Goal: Task Accomplishment & Management: Use online tool/utility

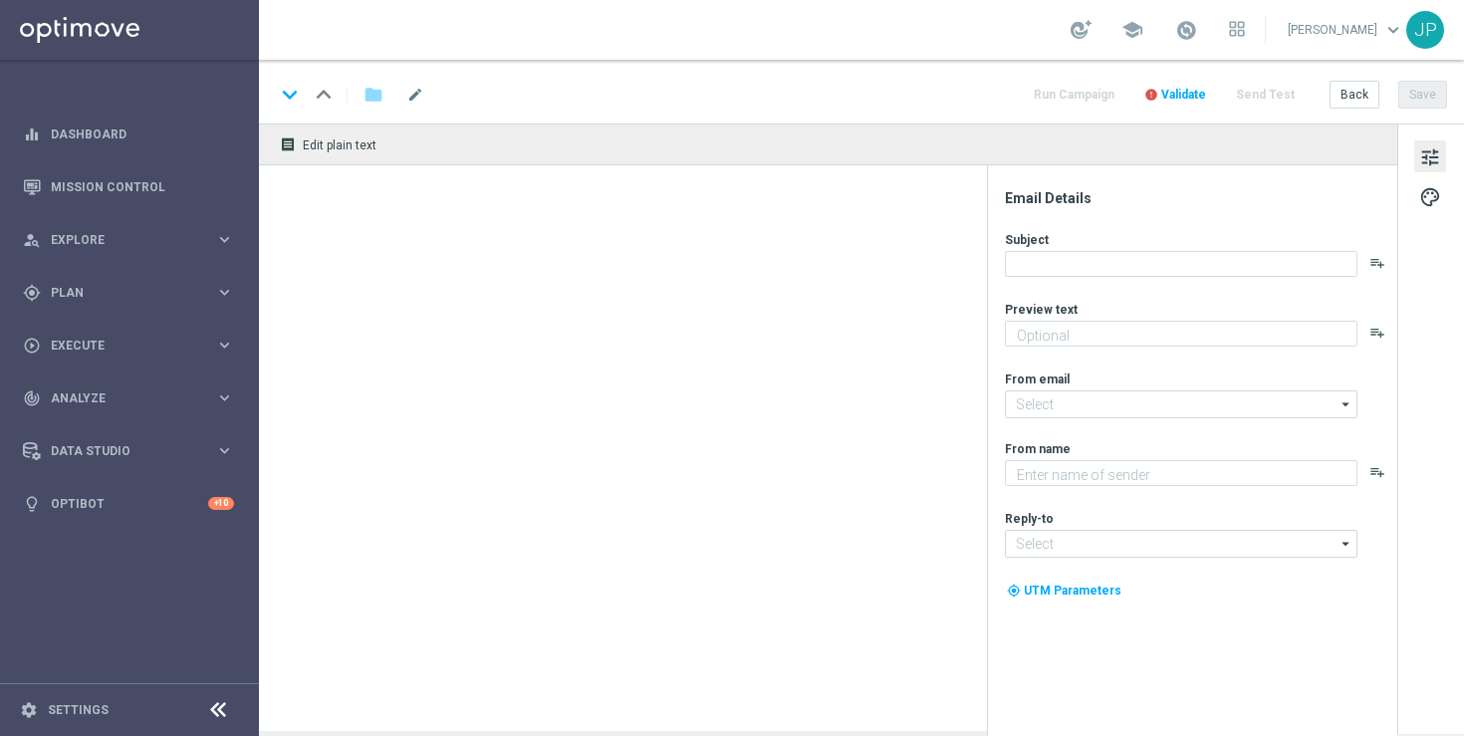
type textarea "Win EVEN MORE from your football bets with a BETSLIP BOOST."
type textarea "Lottoland"
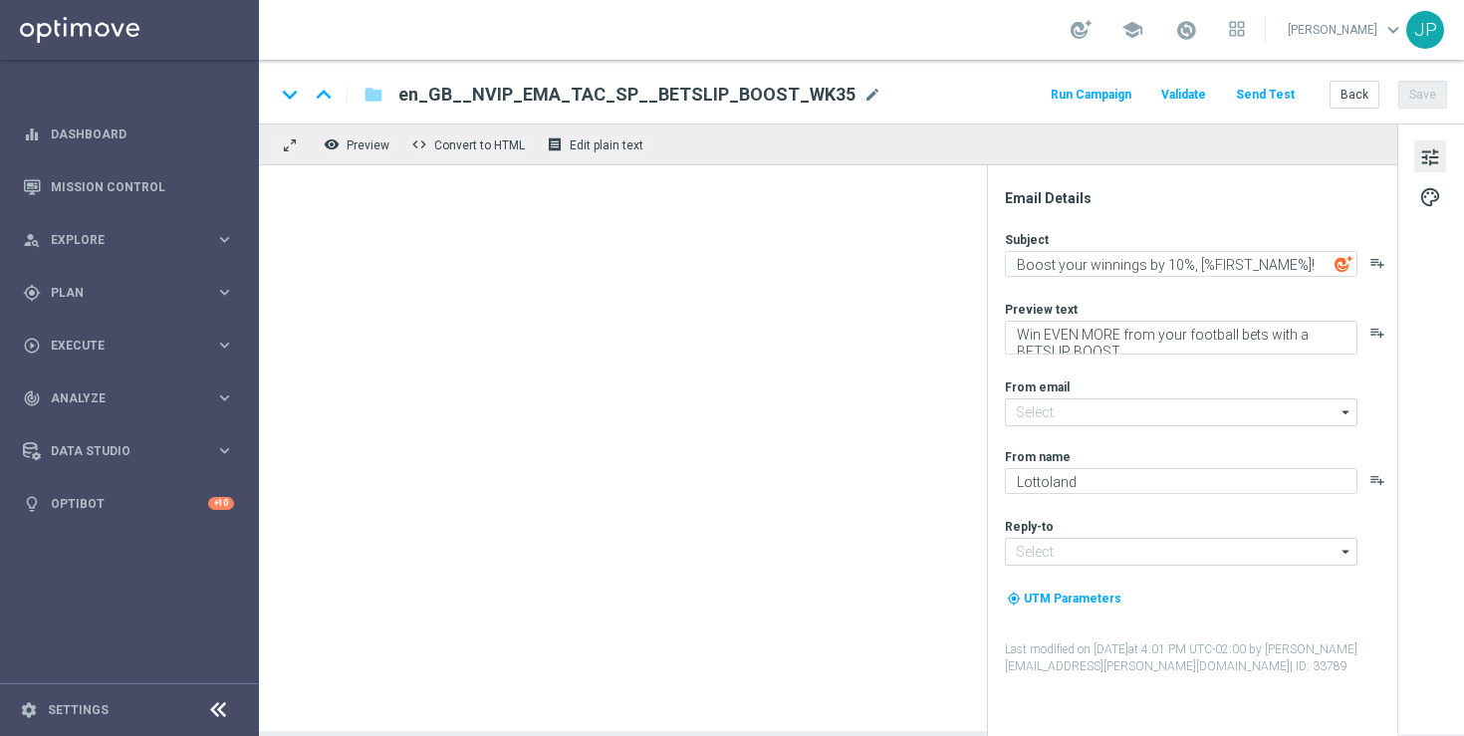
type input "mail@crm.lottoland.com"
type input "support@lottoland.co.uk"
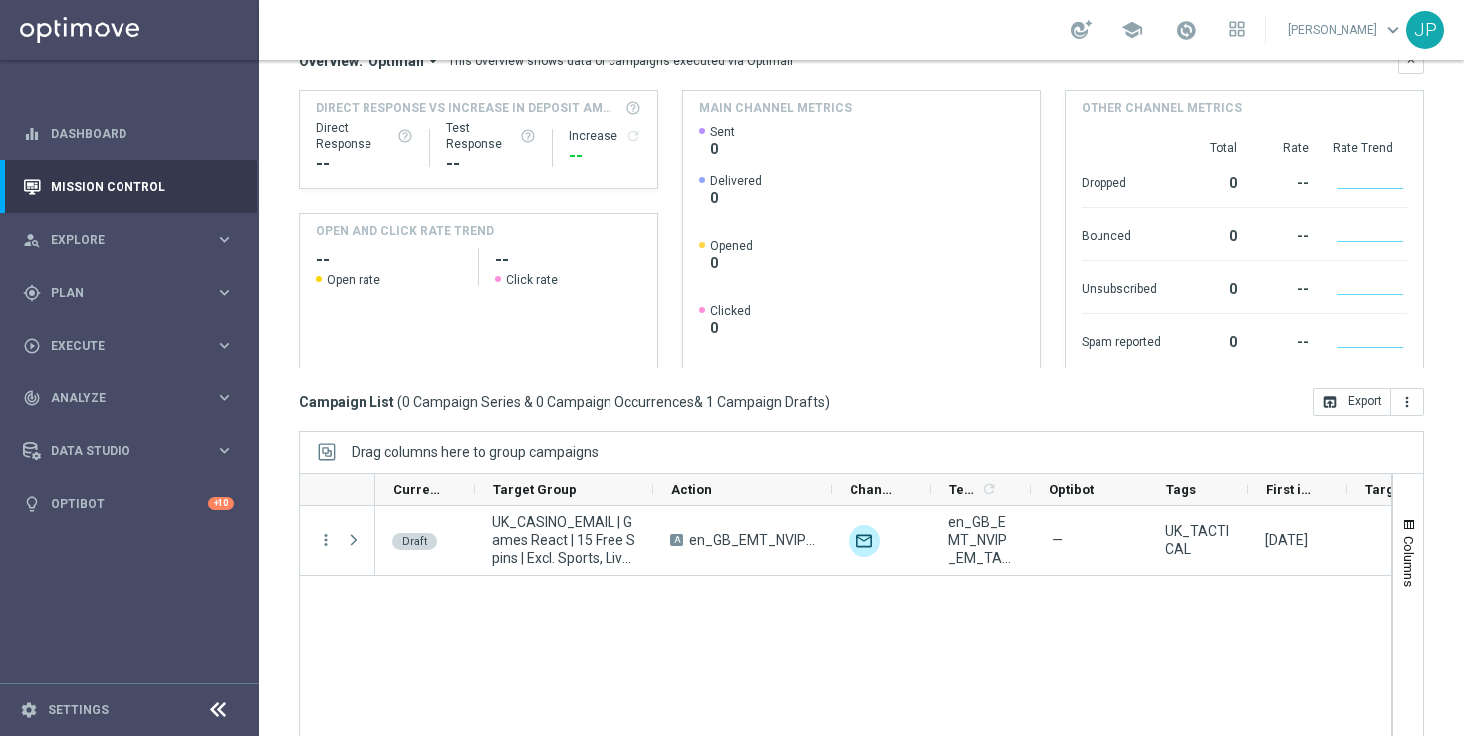
scroll to position [190, 0]
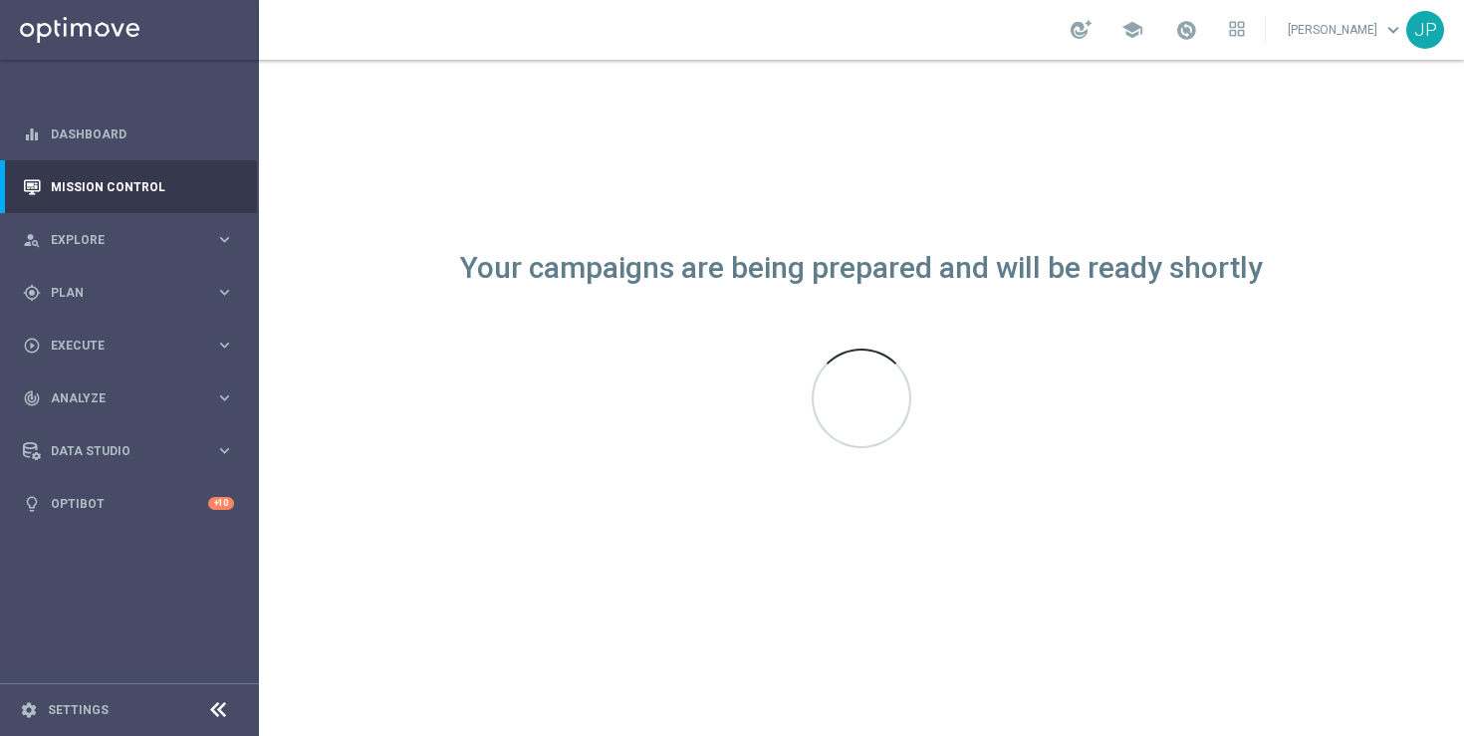
click at [1322, 486] on div "Your campaigns are being prepared and will be ready shortly" at bounding box center [861, 398] width 1205 height 676
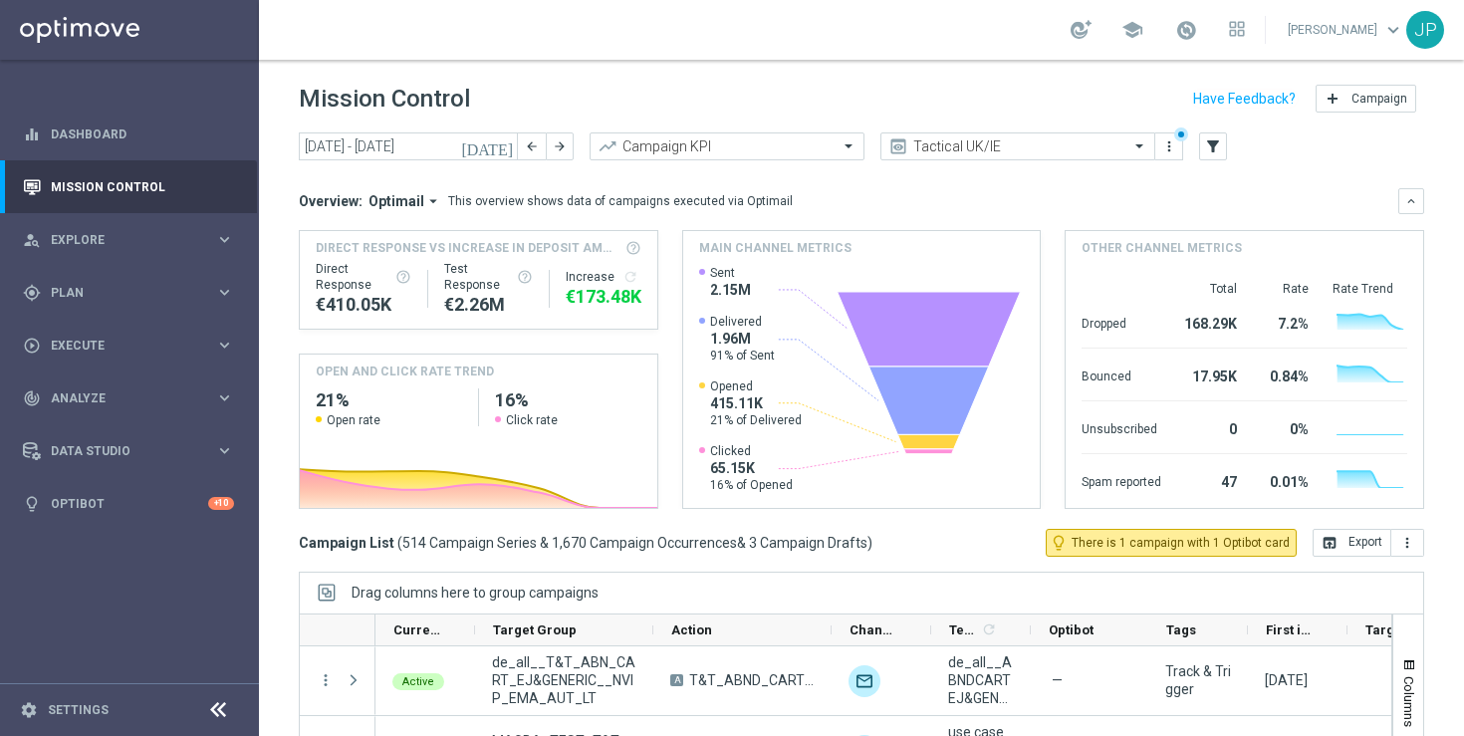
click at [508, 149] on icon "[DATE]" at bounding box center [488, 146] width 54 height 18
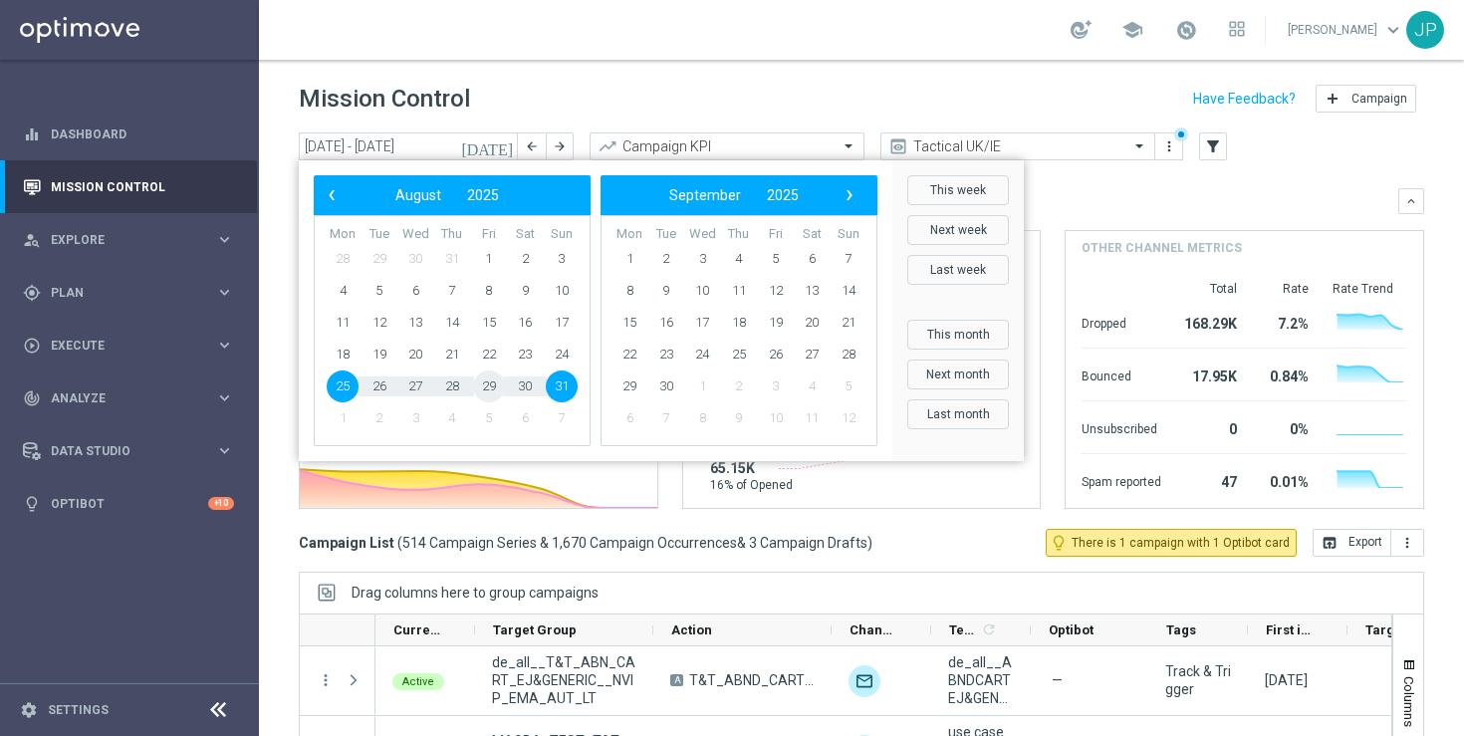
click at [494, 391] on span "29" at bounding box center [489, 386] width 32 height 32
type input "[DATE] - [DATE]"
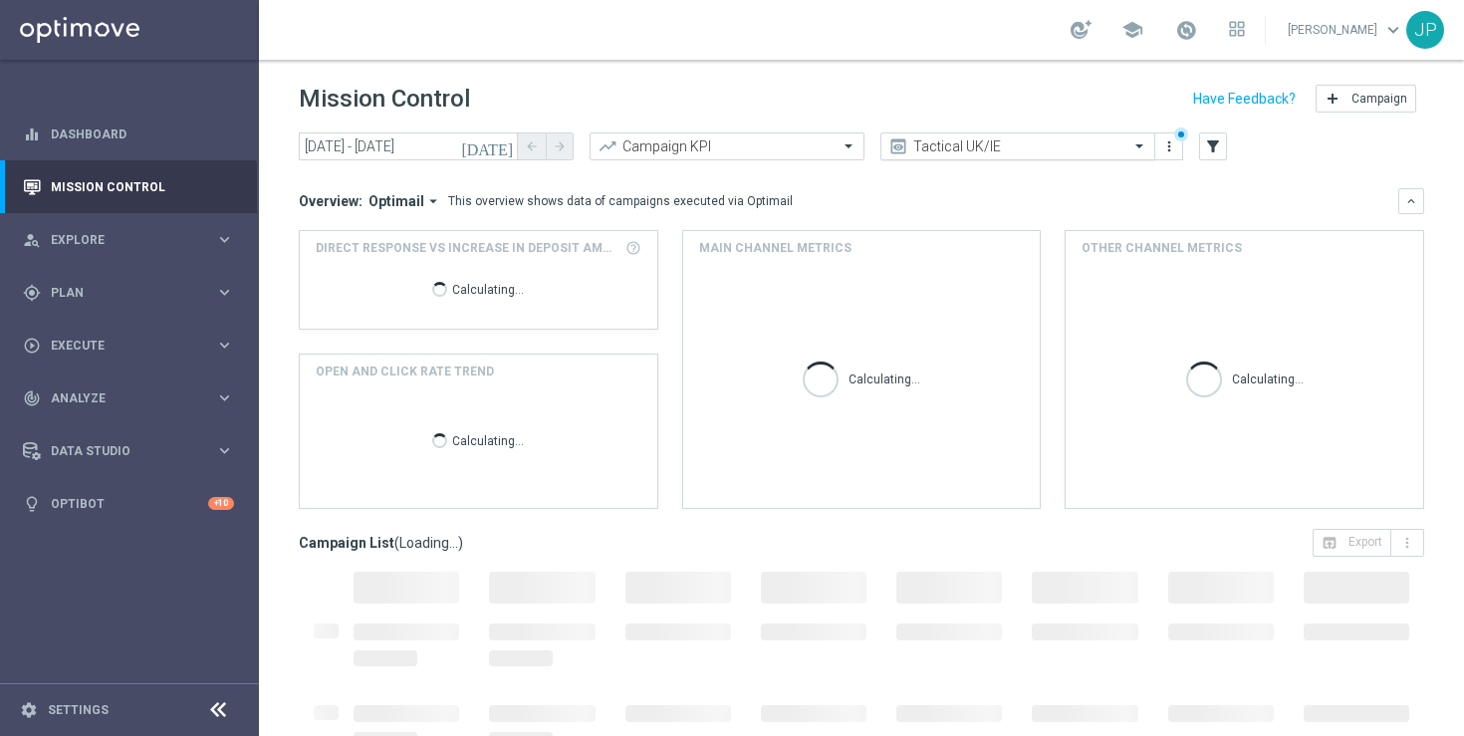
click at [1133, 144] on span at bounding box center [1141, 145] width 25 height 17
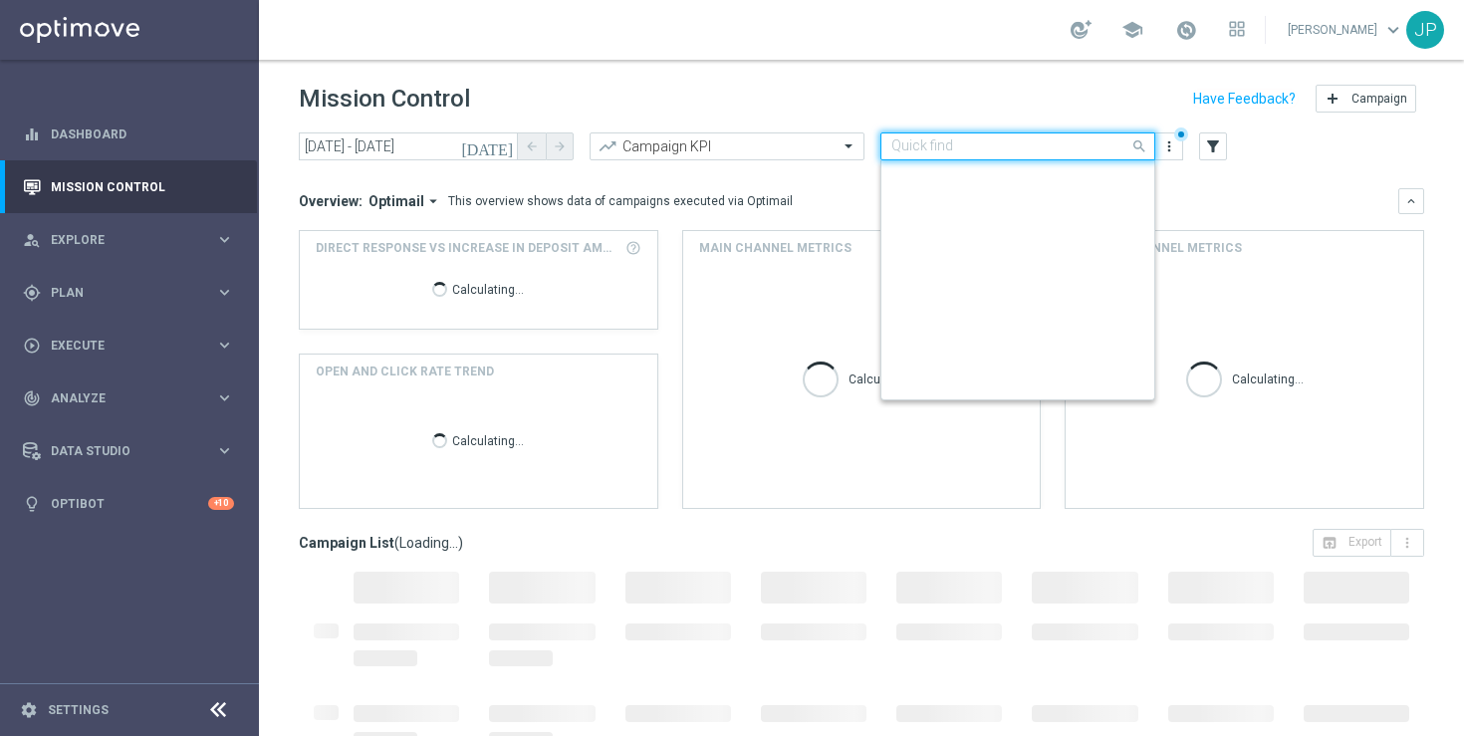
scroll to position [427, 0]
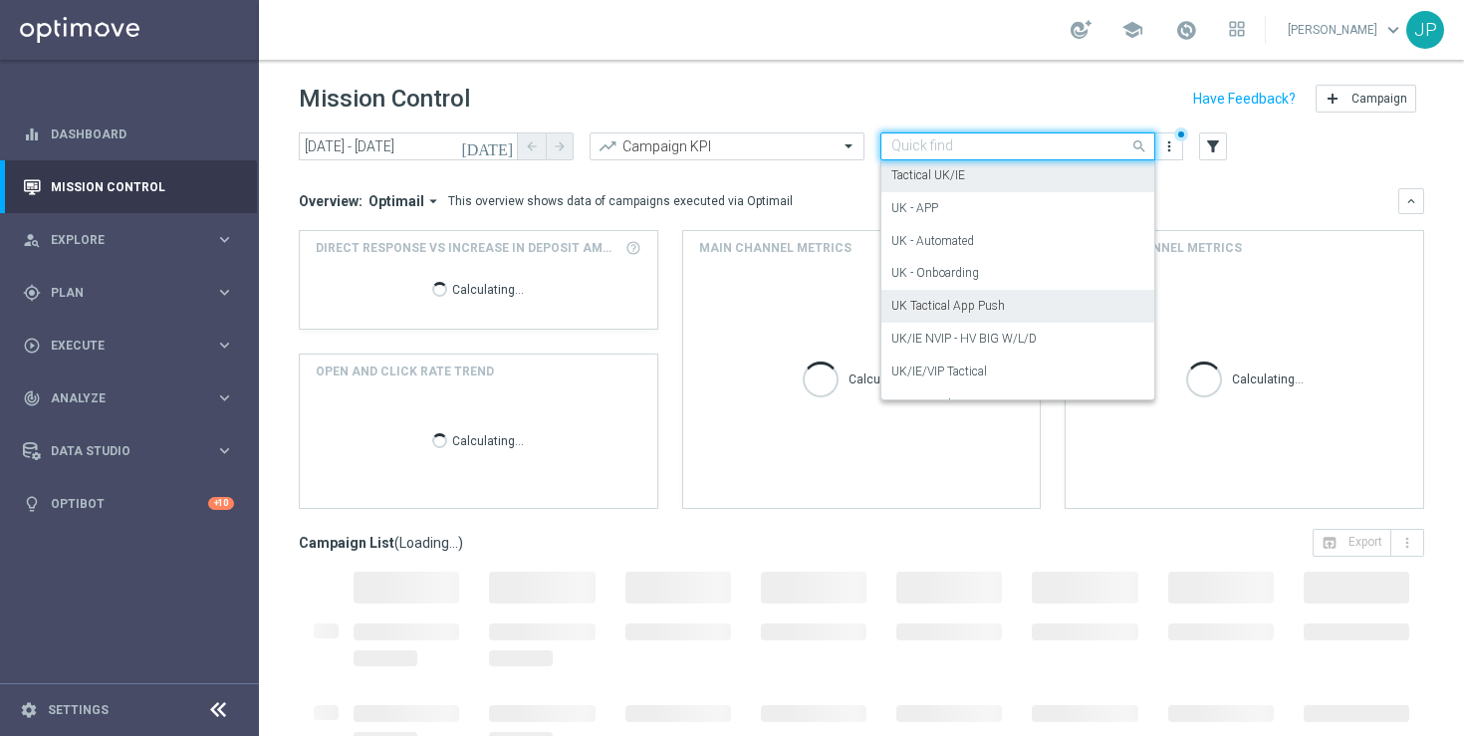
drag, startPoint x: 1005, startPoint y: 309, endPoint x: 1016, endPoint y: 293, distance: 19.3
click at [1005, 309] on div "UK Tactical App Push" at bounding box center [1017, 306] width 253 height 33
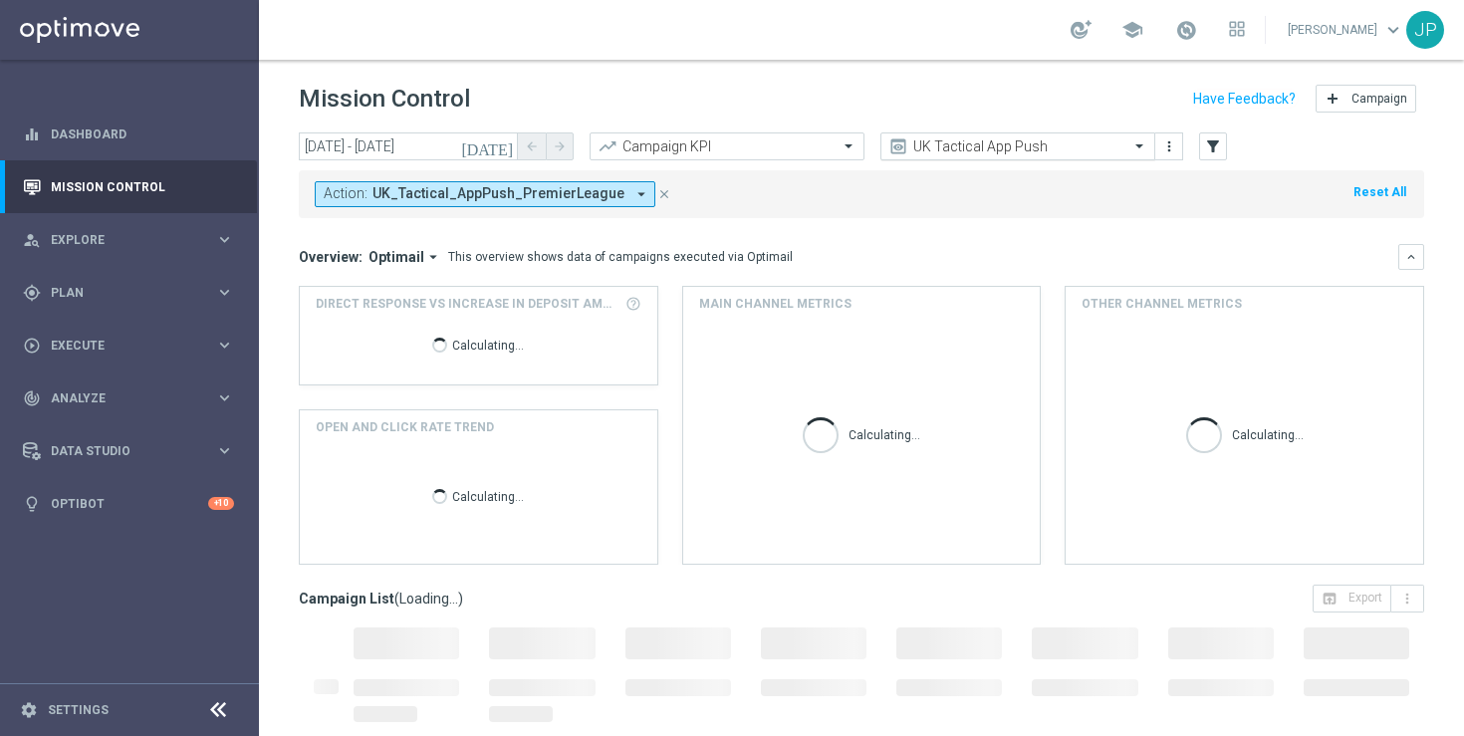
click at [1129, 155] on div "UK Tactical App Push" at bounding box center [1017, 146] width 275 height 28
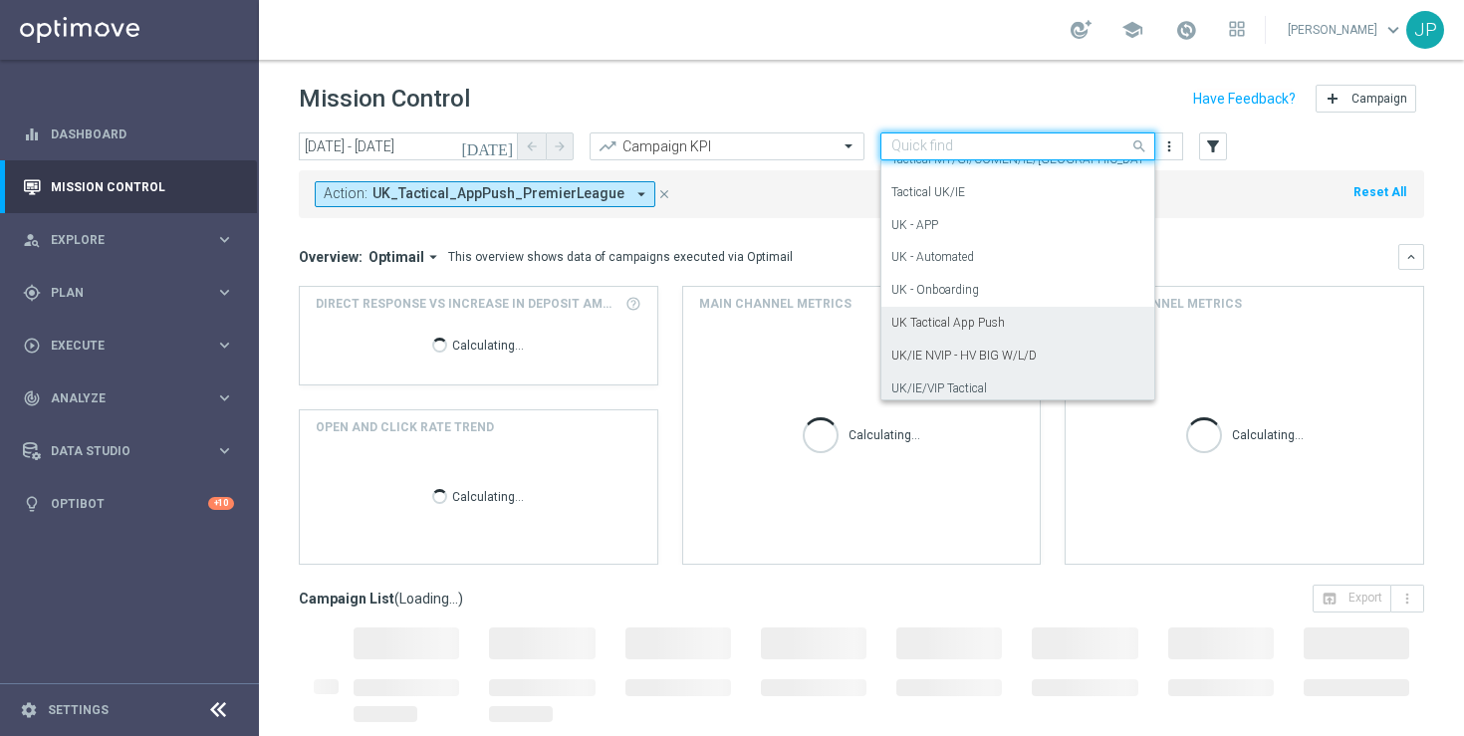
scroll to position [348, 0]
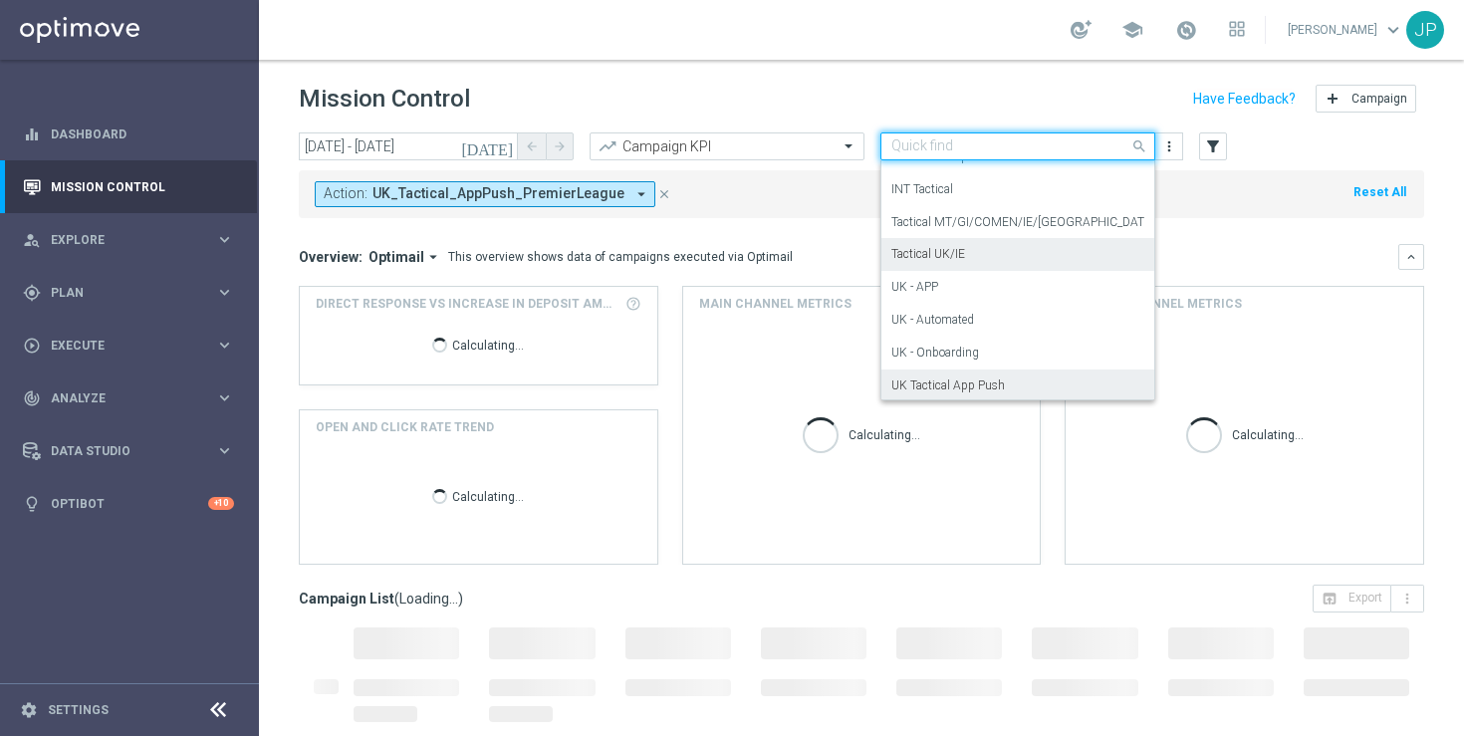
click at [1052, 264] on div "Tactical UK/IE" at bounding box center [1017, 254] width 253 height 33
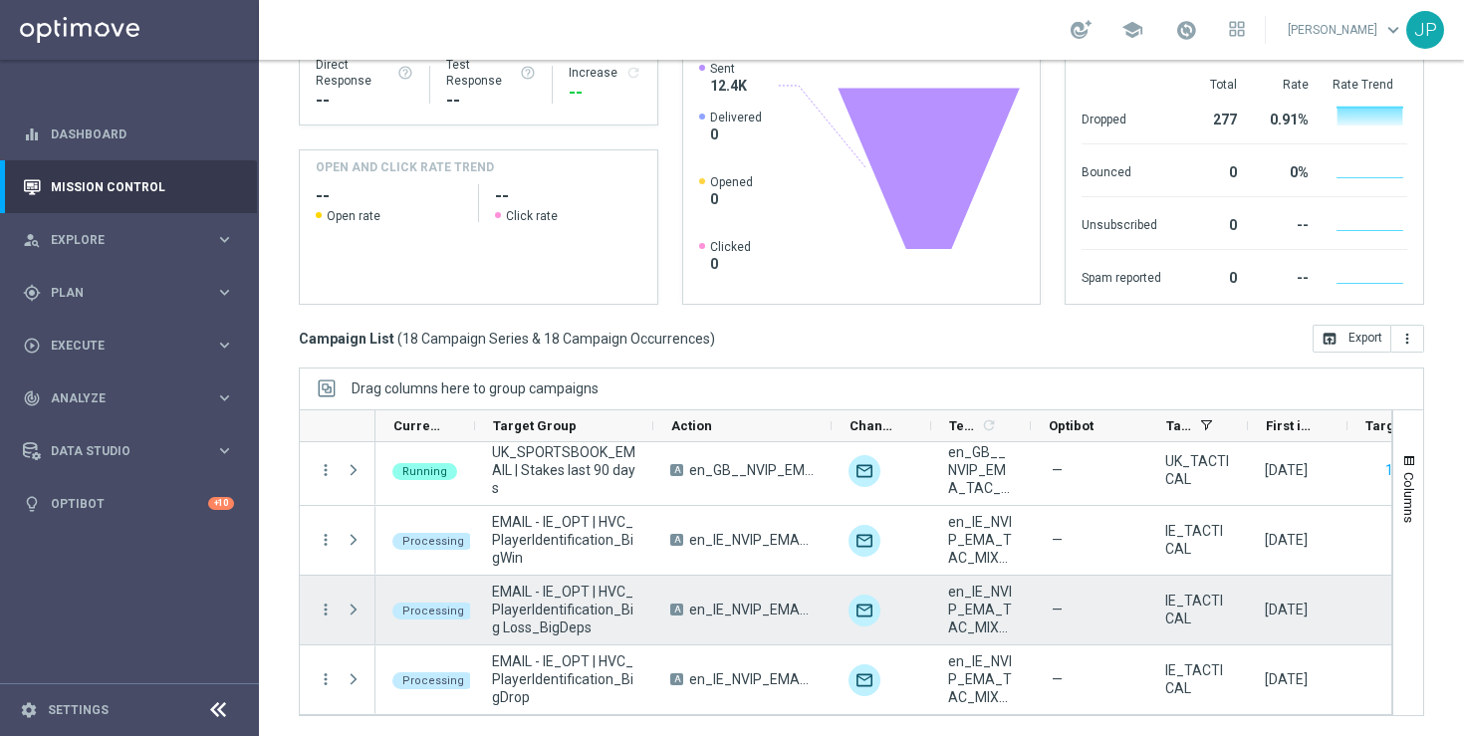
scroll to position [922, 0]
